Goal: Task Accomplishment & Management: Use online tool/utility

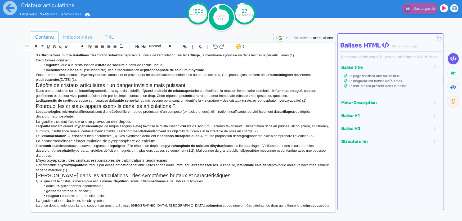
scroll to position [48, 0]
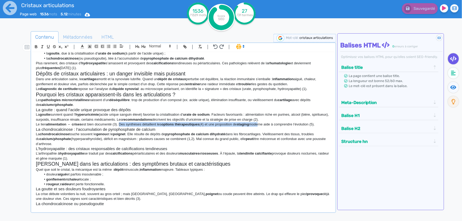
drag, startPoint x: 120, startPoint y: 124, endPoint x: 261, endPoint y: 124, distance: 141.1
click at [261, 124] on p "Le lien alimentation ↔ crises est bien documenté (3). Des synthèses détaillent …" at bounding box center [183, 124] width 295 height 5
click at [164, 128] on h3 "La chondrocalcinose : l’accumulation de pyrophosphate de calcium" at bounding box center [183, 129] width 295 height 5
drag, startPoint x: 120, startPoint y: 124, endPoint x: 322, endPoint y: 126, distance: 202.0
click at [322, 126] on p "Le lien alimentation ↔ crises est bien documenté (3). Des synthèses détaillent …" at bounding box center [183, 124] width 295 height 5
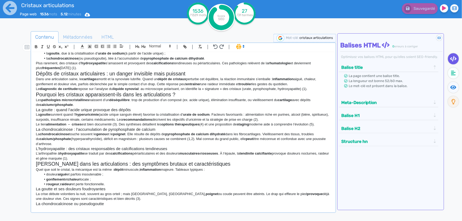
click at [243, 47] on polygon at bounding box center [243, 47] width 1 height 1
click at [244, 57] on span at bounding box center [245, 57] width 19 height 8
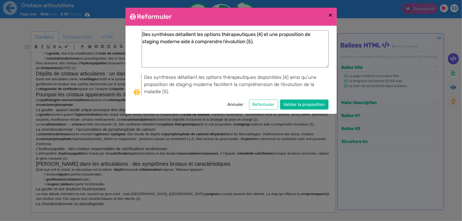
click at [331, 15] on span "×" at bounding box center [331, 14] width 4 height 7
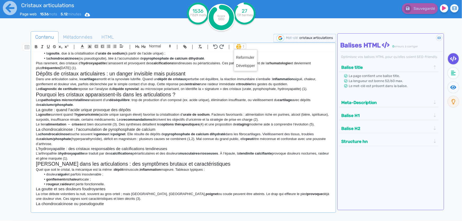
click at [244, 47] on polygon at bounding box center [243, 47] width 1 height 1
click at [244, 67] on span at bounding box center [245, 66] width 19 height 8
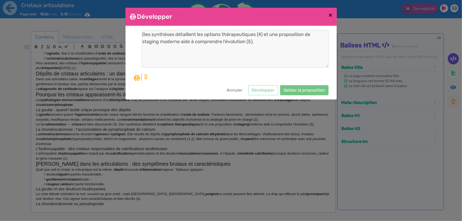
click at [330, 13] on span "×" at bounding box center [331, 14] width 4 height 7
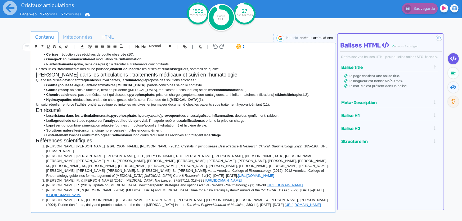
scroll to position [380, 0]
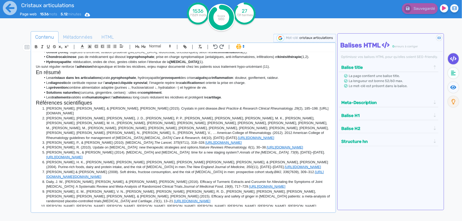
drag, startPoint x: 102, startPoint y: 199, endPoint x: 40, endPoint y: 111, distance: 107.9
click at [40, 111] on ol "[PERSON_NAME], [PERSON_NAME], & [PERSON_NAME], [PERSON_NAME] (2015). Crystals i…" at bounding box center [183, 167] width 295 height 122
copy ol "Loremip, D., & Sitame-Consec, A. (1043). Elitsedd ei tempo incidid. Utla Etdolo…"
click at [205, 141] on link "[URL][DOMAIN_NAME]" at bounding box center [223, 143] width 36 height 4
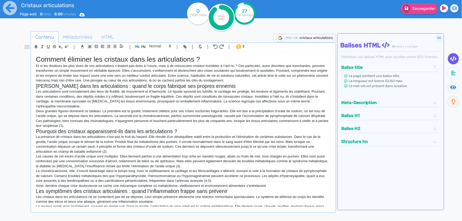
scroll to position [365, 0]
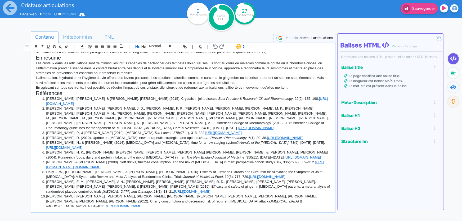
click at [170, 96] on h2 "Références" at bounding box center [183, 93] width 295 height 6
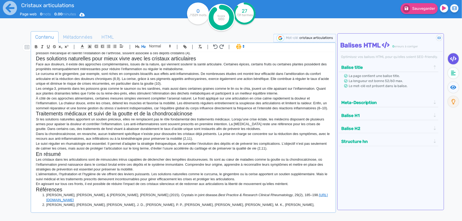
scroll to position [148, 0]
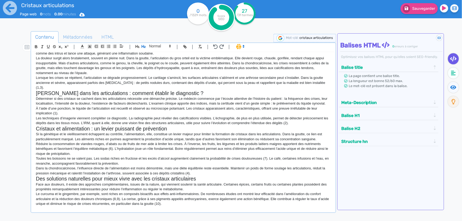
click at [171, 96] on p "Déterminer si des cristaux se cachent dans les articulations nécessite une déma…" at bounding box center [183, 101] width 295 height 10
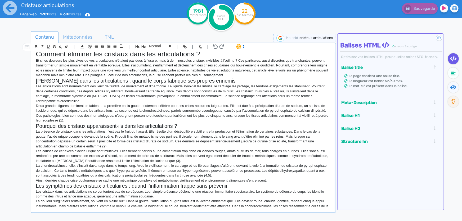
scroll to position [0, 0]
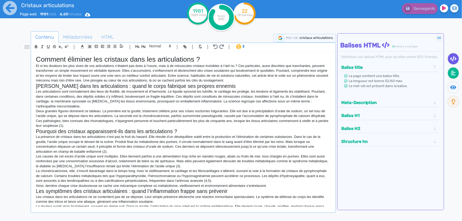
click at [454, 74] on icon at bounding box center [453, 73] width 5 height 5
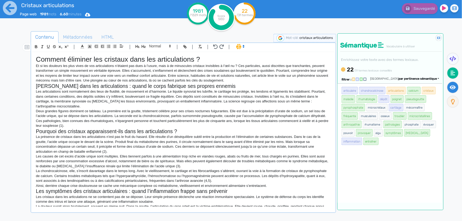
click at [451, 91] on fa-icon at bounding box center [452, 87] width 11 height 11
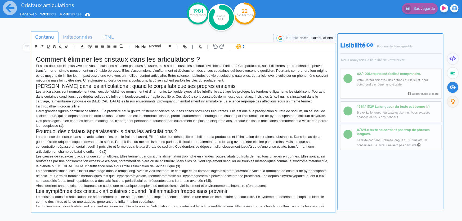
click at [303, 107] on p "Les articulations sont normalement des lieux de fluidité, de mouvement et d’har…" at bounding box center [183, 99] width 295 height 20
click at [88, 16] on icon at bounding box center [87, 15] width 5 height 4
click at [92, 43] on button "Word" at bounding box center [86, 45] width 42 height 8
